Goal: Contribute content

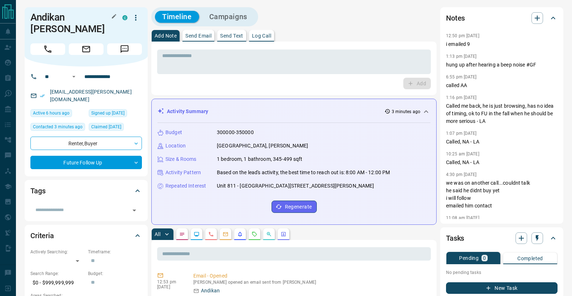
click at [72, 21] on h1 "Andikan [PERSON_NAME]" at bounding box center [70, 23] width 81 height 23
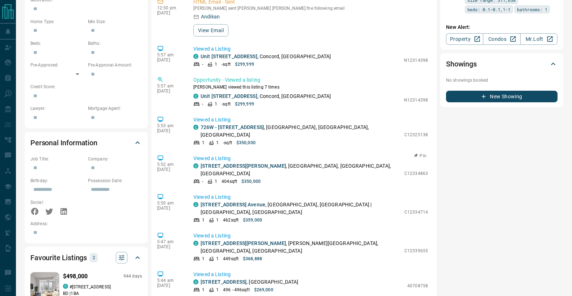
scroll to position [141, 0]
click at [242, 163] on link "[STREET_ADDRESS][PERSON_NAME]" at bounding box center [242, 166] width 85 height 6
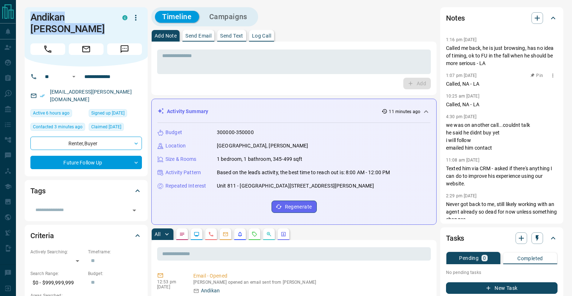
scroll to position [0, 0]
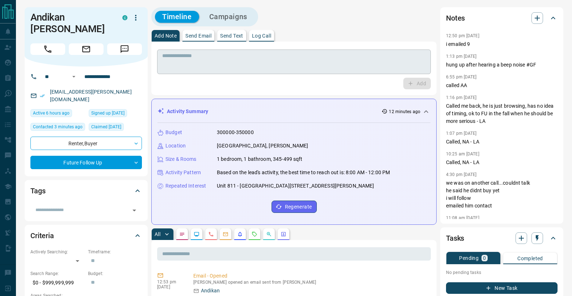
click at [196, 60] on textarea at bounding box center [293, 62] width 263 height 18
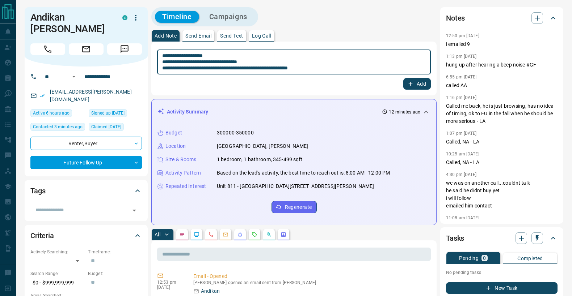
type textarea "**********"
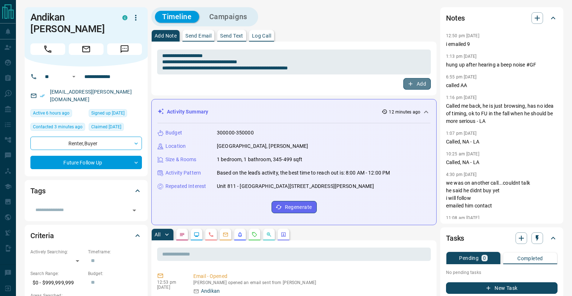
drag, startPoint x: 406, startPoint y: 85, endPoint x: 394, endPoint y: 89, distance: 12.0
click at [406, 85] on button "Add" at bounding box center [417, 84] width 28 height 12
click at [59, 206] on input "text" at bounding box center [80, 210] width 95 height 8
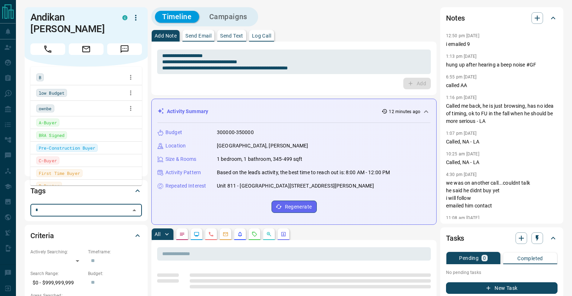
click at [59, 206] on input "*" at bounding box center [80, 210] width 95 height 8
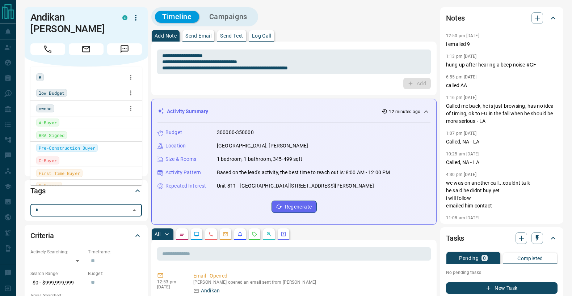
click at [59, 206] on input "*" at bounding box center [80, 210] width 95 height 8
type input "*"
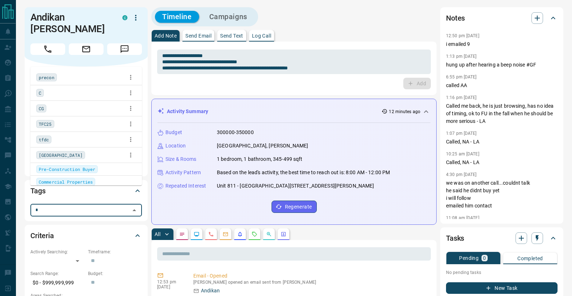
click at [41, 93] on span "C" at bounding box center [40, 92] width 3 height 7
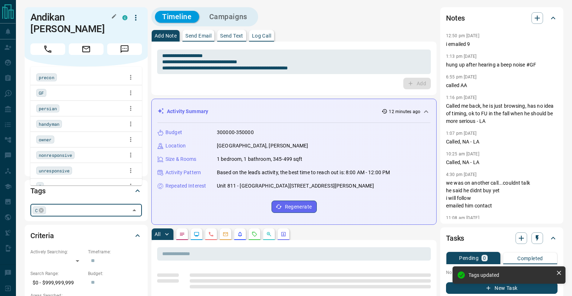
click at [54, 16] on h1 "Andikan [PERSON_NAME]" at bounding box center [70, 23] width 81 height 23
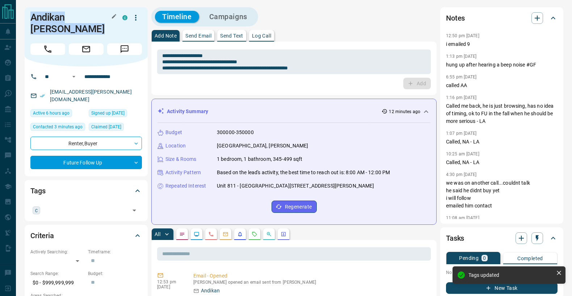
click at [54, 16] on h1 "Andikan [PERSON_NAME]" at bounding box center [70, 23] width 81 height 23
copy div "Andikan [PERSON_NAME] C"
